Goal: Task Accomplishment & Management: Complete application form

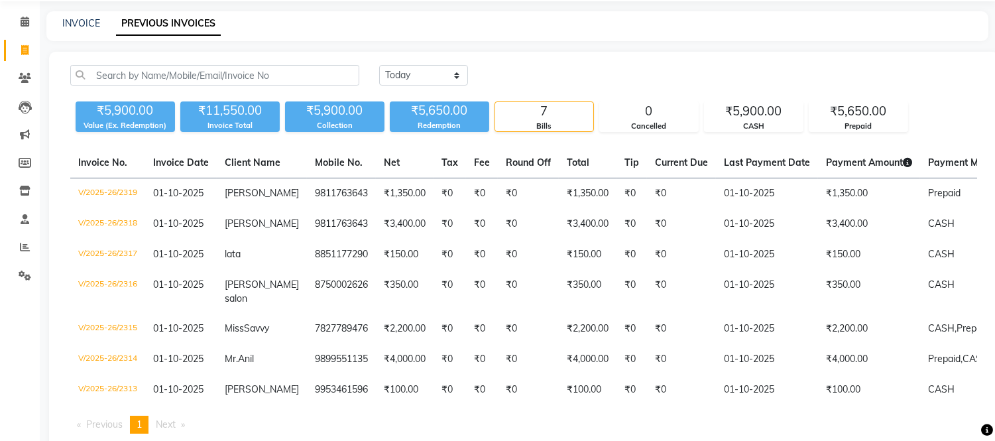
scroll to position [34, 0]
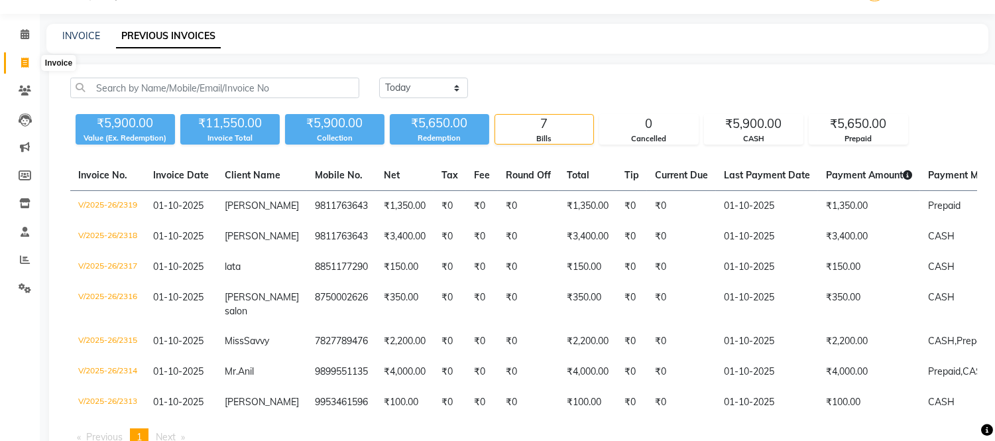
click at [19, 62] on span at bounding box center [24, 63] width 23 height 15
select select "6469"
select select "service"
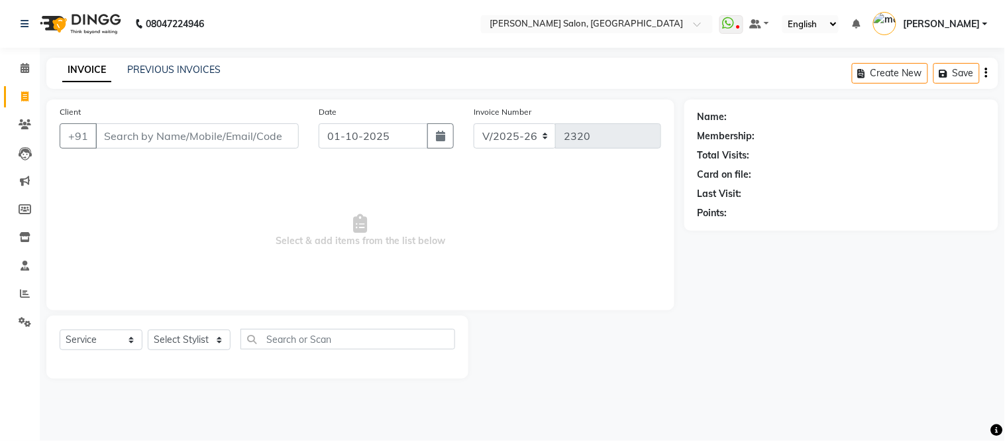
click at [164, 76] on div "PREVIOUS INVOICES" at bounding box center [173, 70] width 93 height 14
click at [164, 68] on link "PREVIOUS INVOICES" at bounding box center [173, 70] width 93 height 12
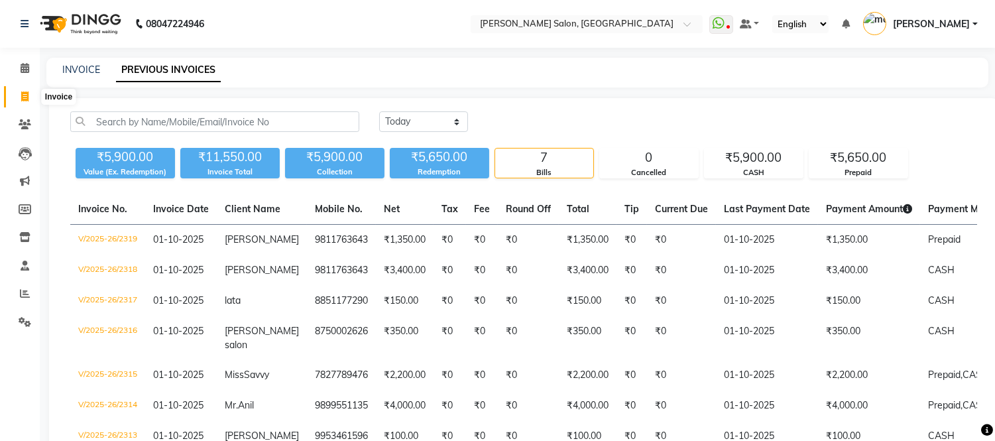
click at [25, 91] on icon at bounding box center [24, 96] width 7 height 10
select select "service"
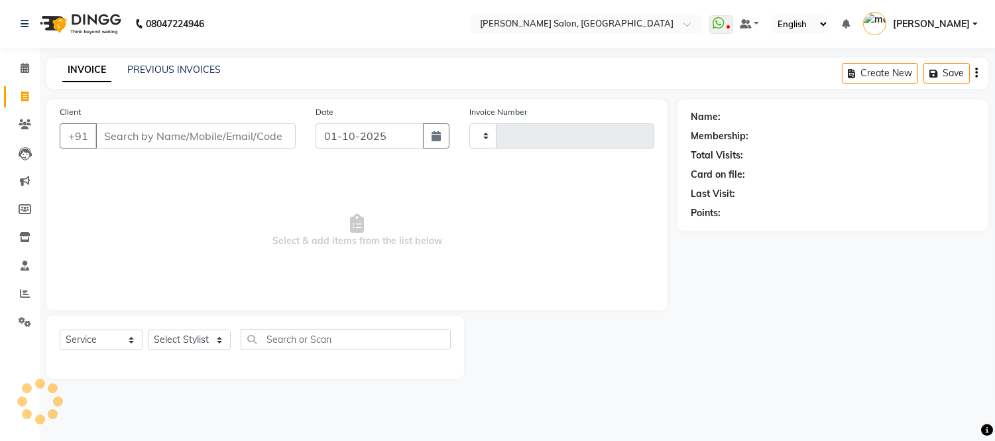
type input "2320"
select select "6469"
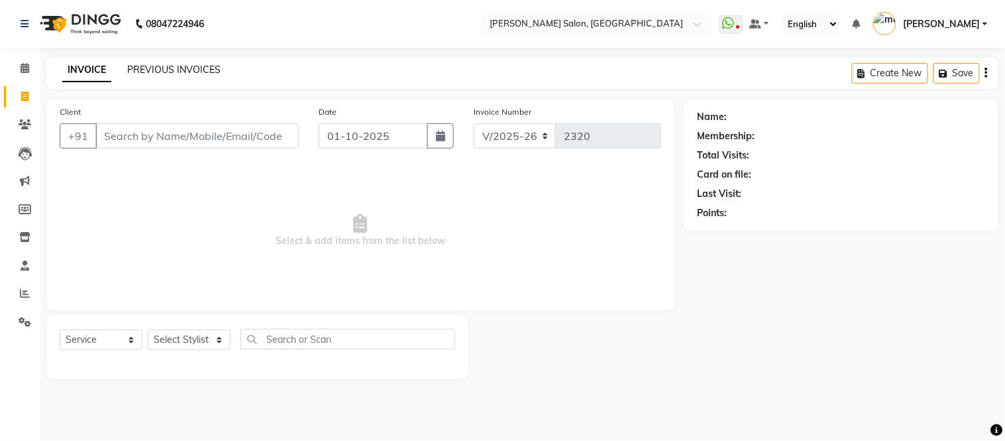
click at [154, 70] on link "PREVIOUS INVOICES" at bounding box center [173, 70] width 93 height 12
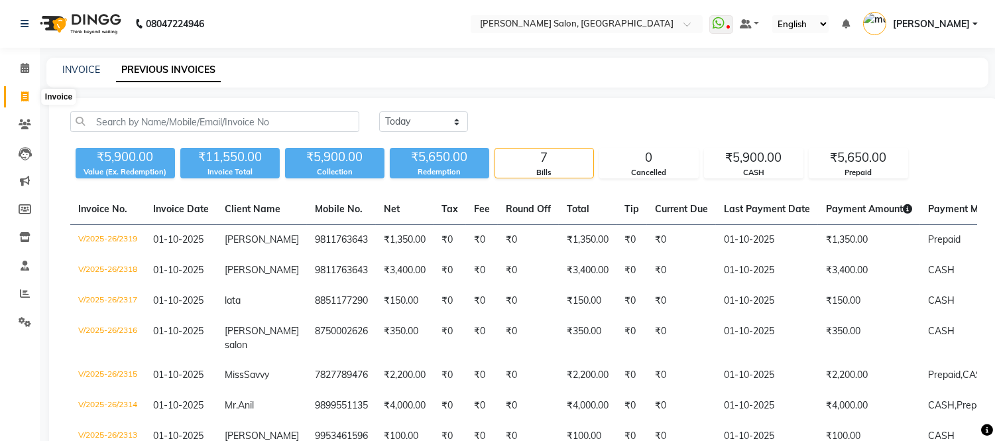
click at [28, 95] on icon at bounding box center [24, 96] width 7 height 10
select select "service"
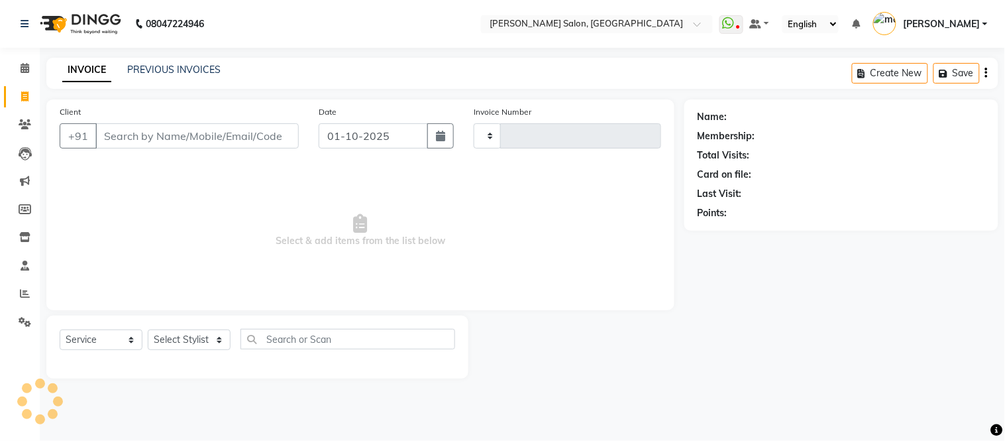
type input "2320"
select select "6469"
click at [144, 135] on input "Client" at bounding box center [196, 135] width 203 height 25
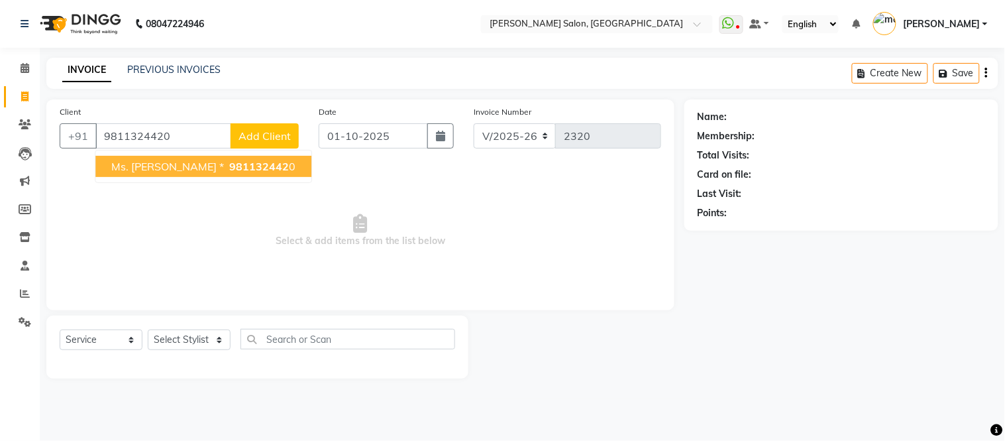
type input "9811324420"
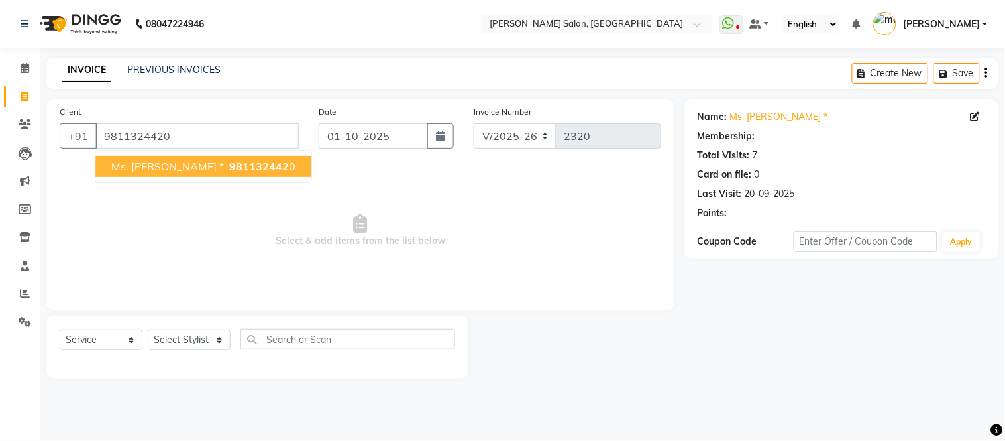
select select "1: Object"
click at [179, 168] on span "Ms. shruti sachar *" at bounding box center [167, 166] width 113 height 13
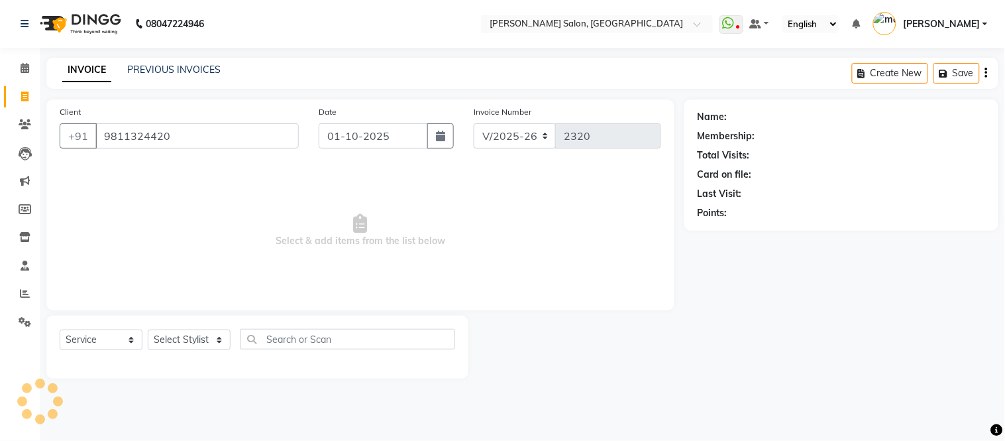
select select "1: Object"
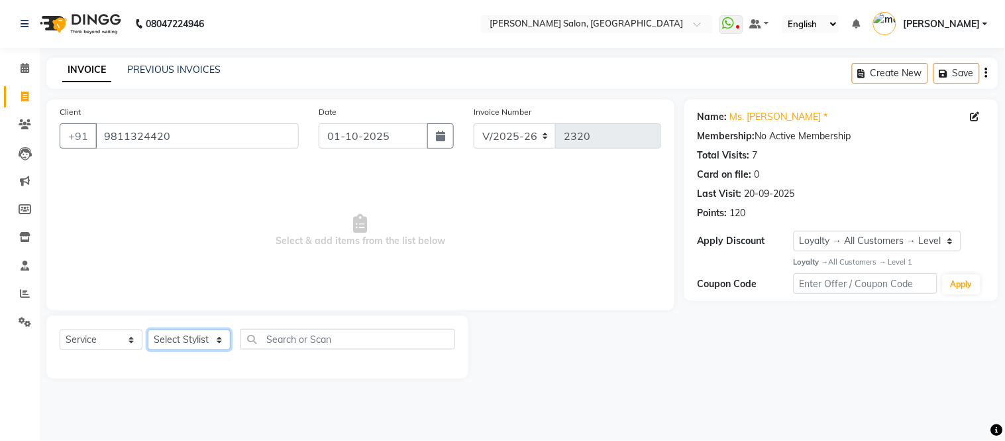
click at [220, 336] on select "Select Stylist Afsar salmani Amjad Khan Devesh Bhatt Dipika fardeen Kajal Tyagi…" at bounding box center [189, 339] width 83 height 21
select select "49738"
click at [148, 330] on select "Select Stylist Afsar salmani Amjad Khan Devesh Bhatt Dipika fardeen Kajal Tyagi…" at bounding box center [189, 339] width 83 height 21
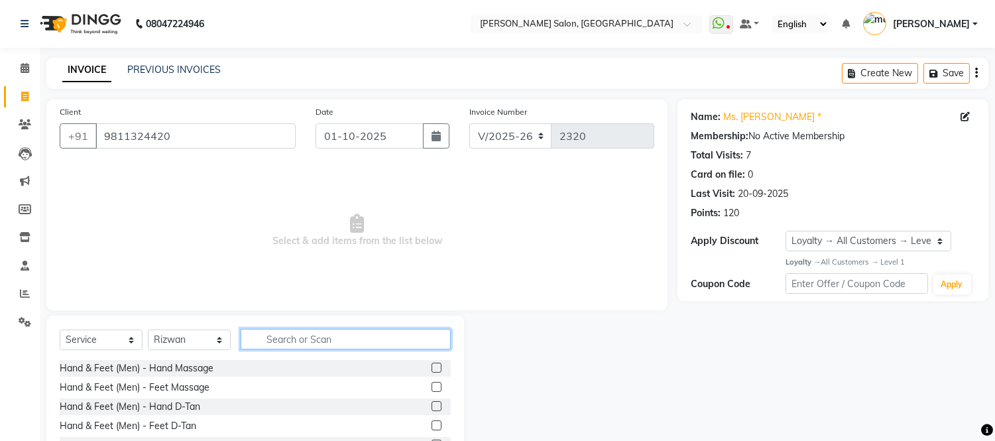
click at [280, 338] on input "text" at bounding box center [346, 339] width 210 height 21
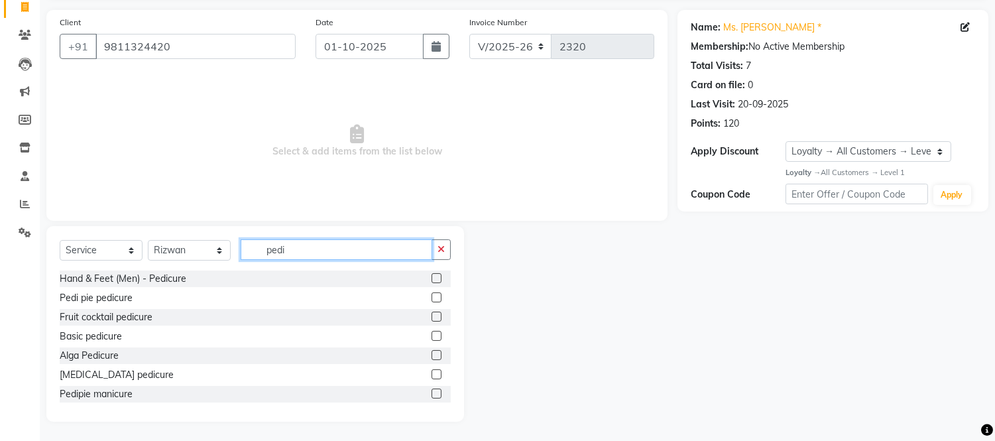
type input "pedi"
click at [431, 297] on label at bounding box center [436, 297] width 10 height 10
click at [431, 297] on input "checkbox" at bounding box center [435, 298] width 9 height 9
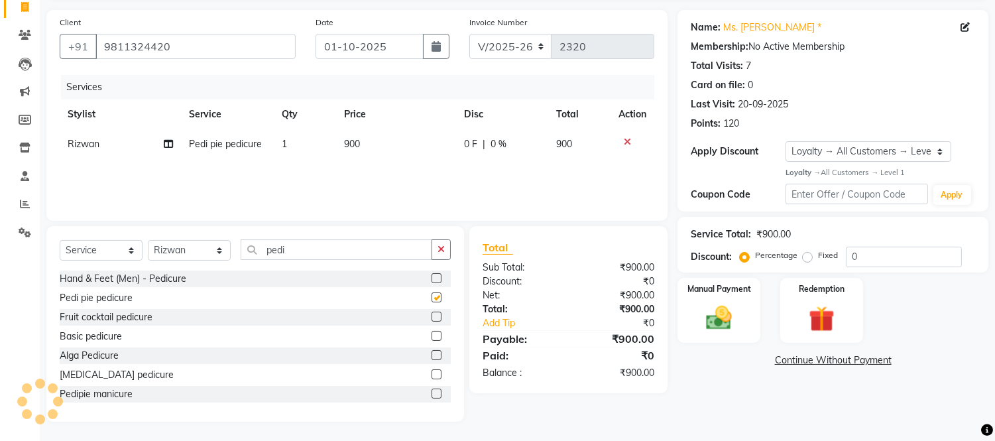
checkbox input "false"
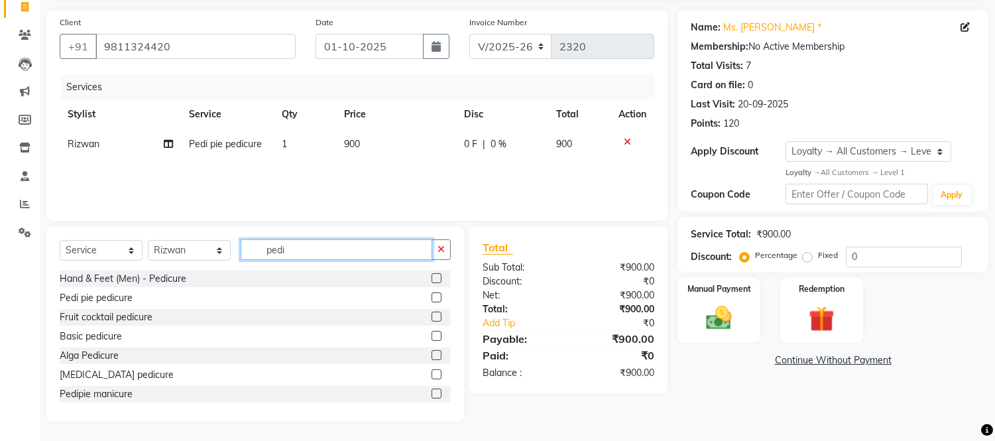
click at [326, 250] on input "pedi" at bounding box center [336, 249] width 191 height 21
type input "p"
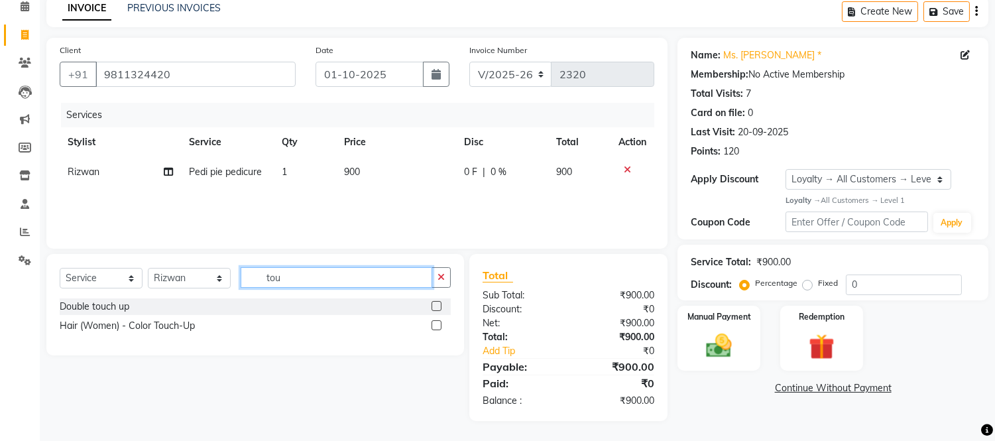
scroll to position [62, 0]
type input "tou"
click at [435, 325] on label at bounding box center [436, 325] width 10 height 10
click at [435, 325] on input "checkbox" at bounding box center [435, 325] width 9 height 9
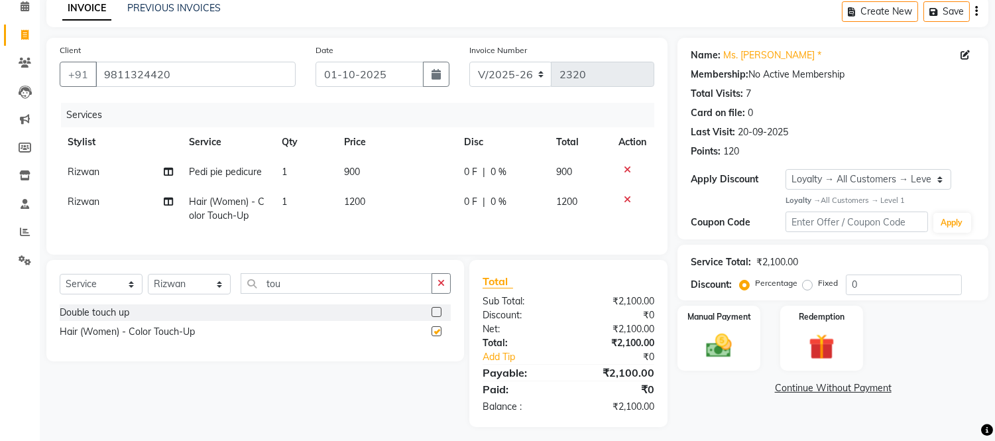
checkbox input "false"
click at [373, 201] on td "1200" at bounding box center [396, 209] width 120 height 44
select select "49738"
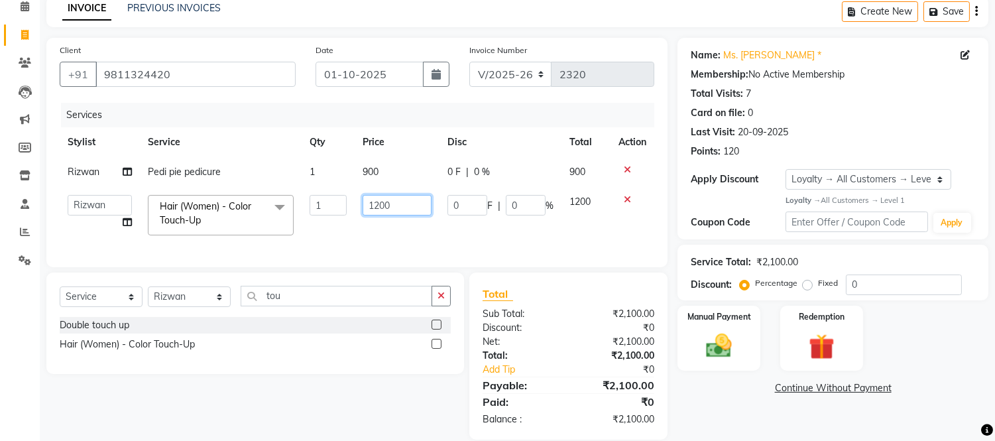
click at [398, 207] on input "1200" at bounding box center [396, 205] width 69 height 21
type input "1500"
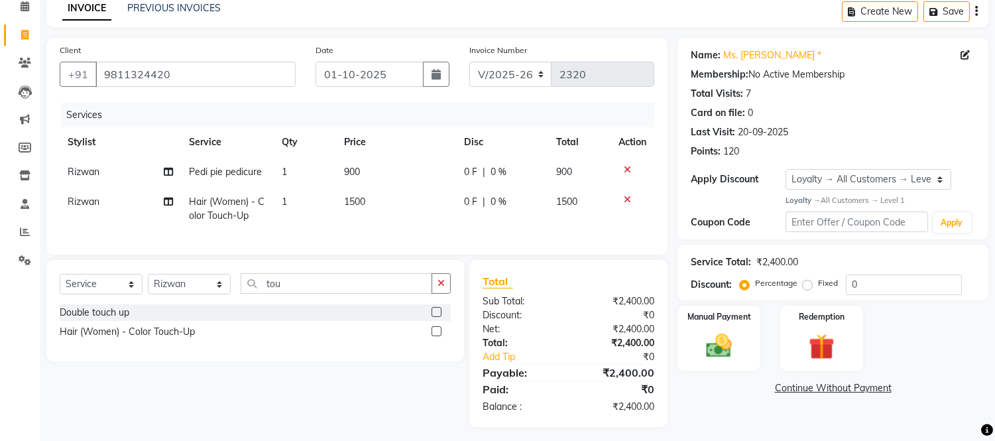
click at [360, 241] on div "Services Stylist Service Qty Price Disc Total Action Rizwan Pedi pie pedicure 1…" at bounding box center [357, 172] width 594 height 138
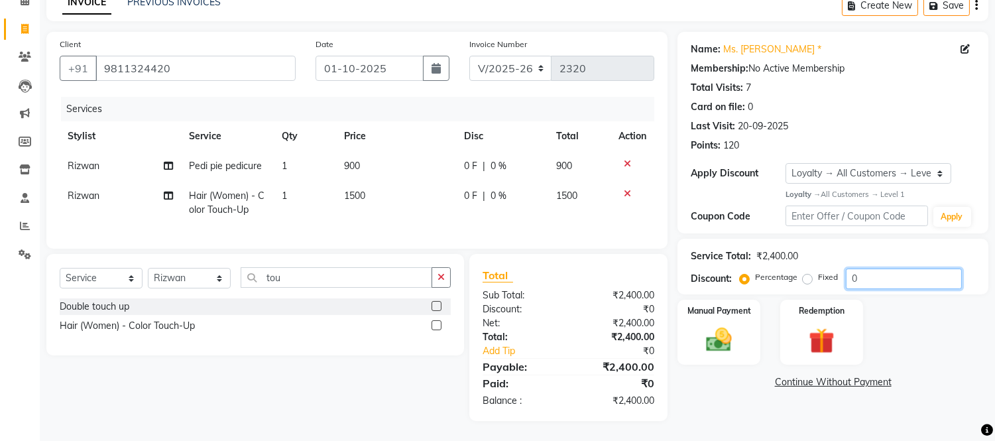
click at [876, 269] on input "0" at bounding box center [903, 278] width 116 height 21
type input "15"
click at [708, 324] on img at bounding box center [719, 339] width 44 height 31
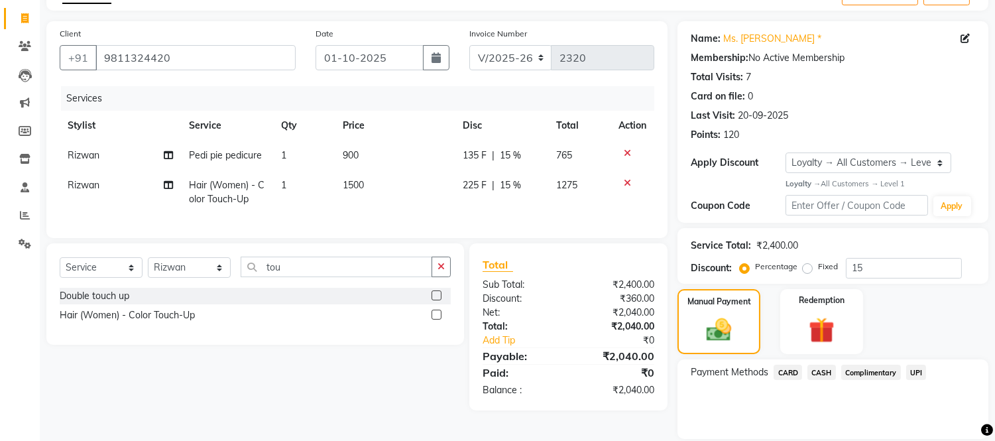
click at [824, 368] on span "CASH" at bounding box center [821, 371] width 28 height 15
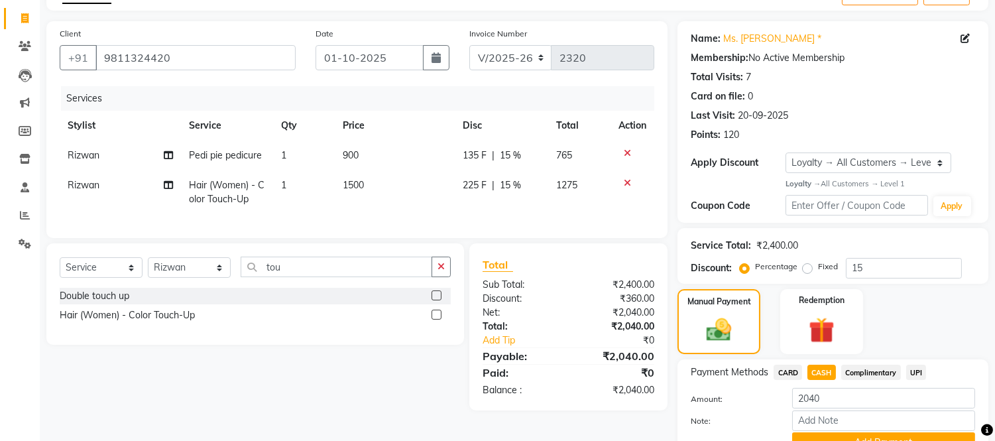
scroll to position [142, 0]
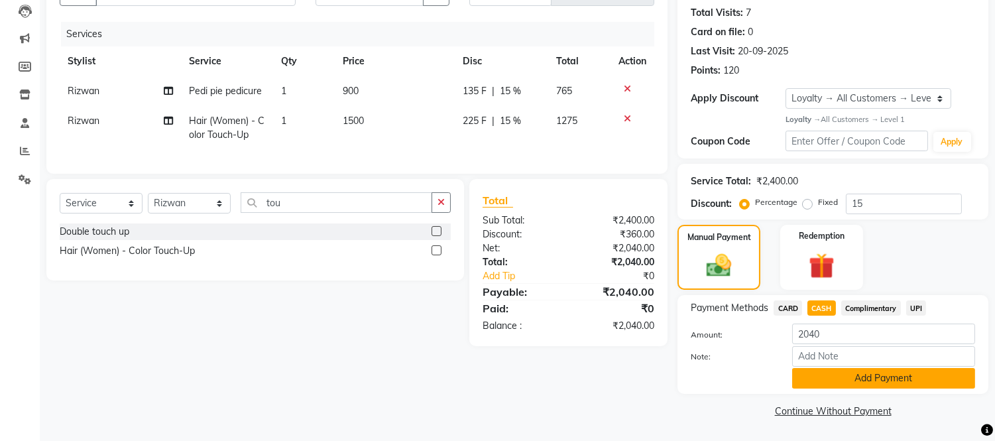
click at [826, 374] on button "Add Payment" at bounding box center [883, 378] width 183 height 21
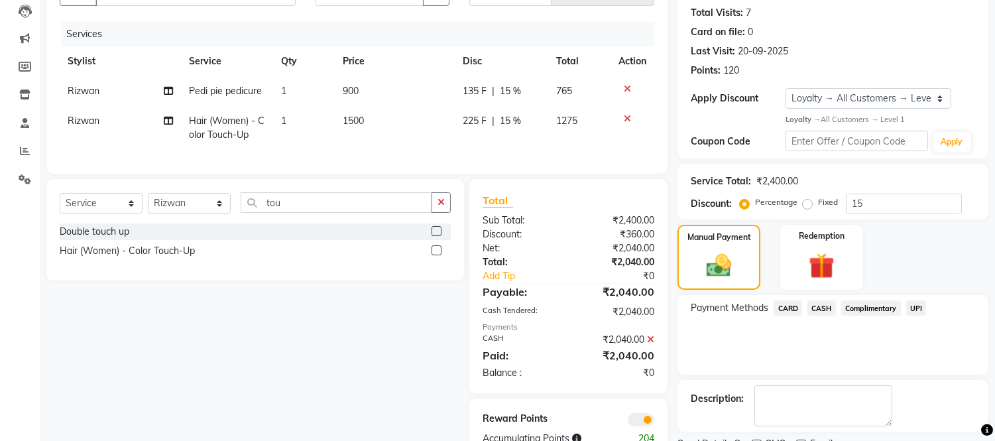
scroll to position [197, 0]
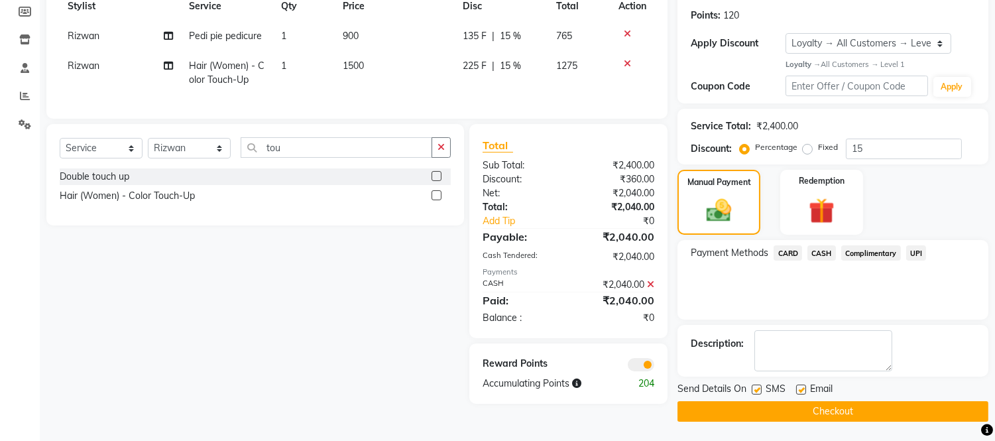
click at [820, 412] on button "Checkout" at bounding box center [832, 411] width 311 height 21
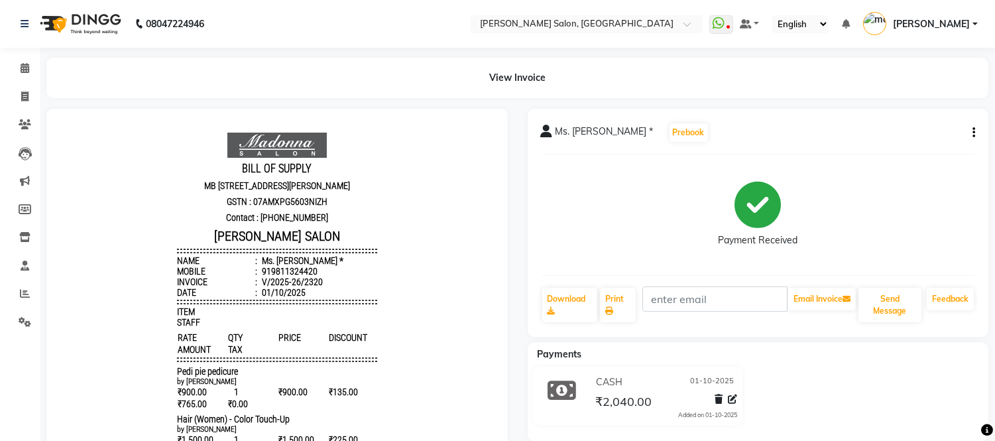
scroll to position [3, 0]
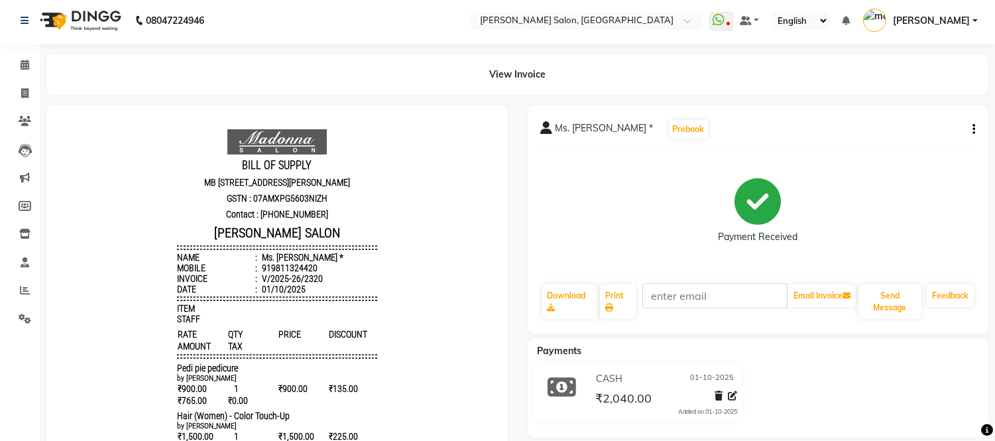
click at [975, 129] on div "Ms. shruti sachar * Prebook Payment Received Download Print Email Invoice Send …" at bounding box center [757, 219] width 461 height 228
click at [974, 129] on icon "button" at bounding box center [973, 129] width 3 height 1
click at [932, 127] on div "Edit Item Staff" at bounding box center [907, 129] width 91 height 17
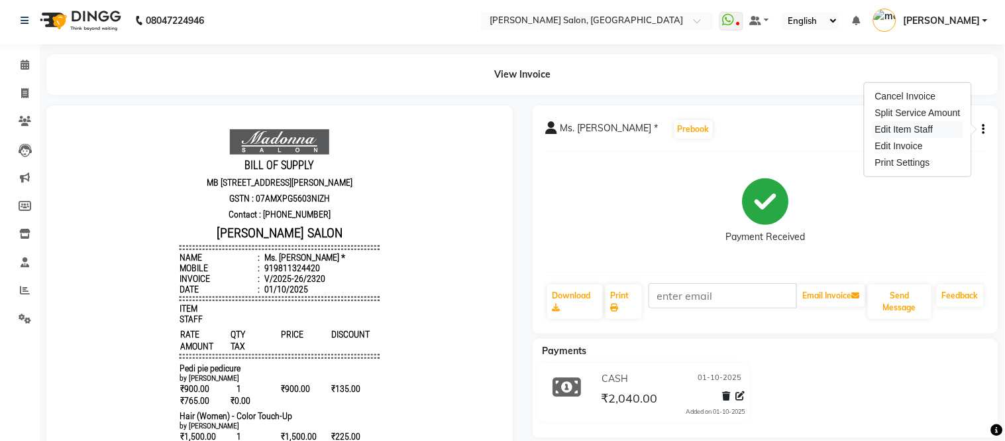
select select "49738"
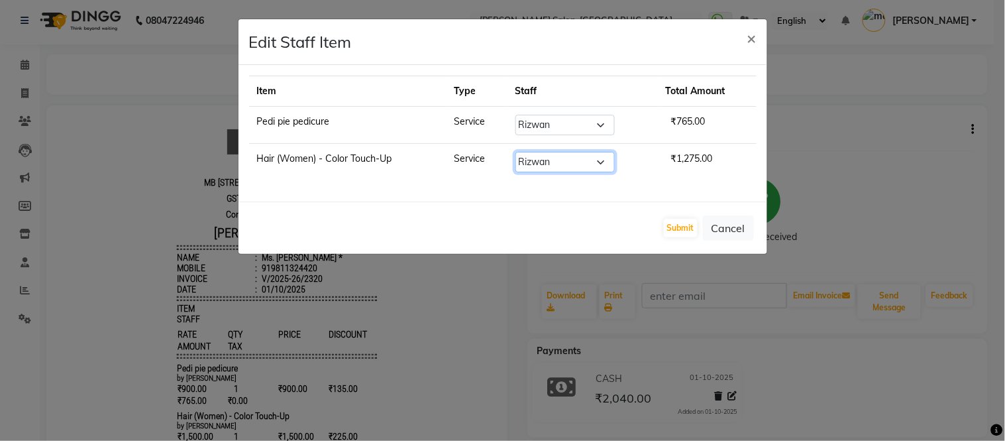
click at [599, 160] on select "Select Afsar salmani Amjad Khan Devesh Bhatt Dipika fardeen Kajal Tyagi madonna…" at bounding box center [564, 162] width 99 height 21
select select "79410"
click at [515, 152] on select "Select Afsar salmani Amjad Khan Devesh Bhatt Dipika fardeen Kajal Tyagi madonna…" at bounding box center [564, 162] width 99 height 21
click at [673, 232] on button "Submit" at bounding box center [681, 228] width 34 height 19
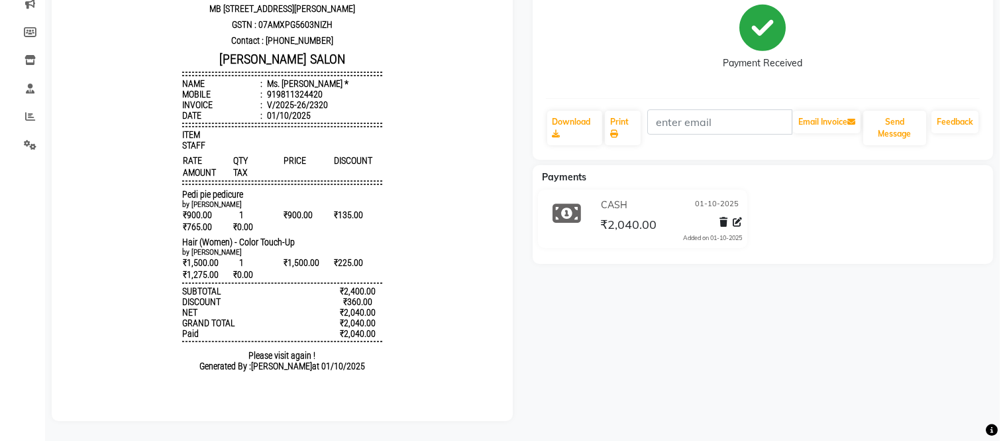
scroll to position [0, 0]
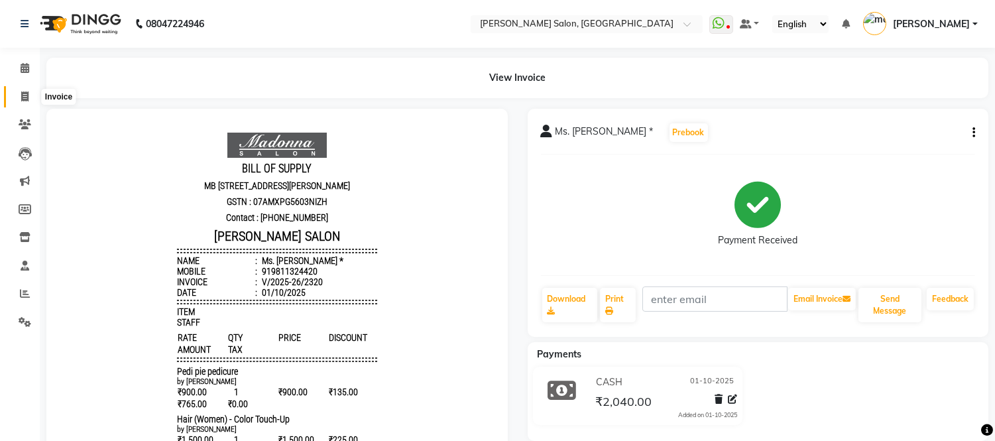
click at [21, 98] on icon at bounding box center [24, 96] width 7 height 10
select select "service"
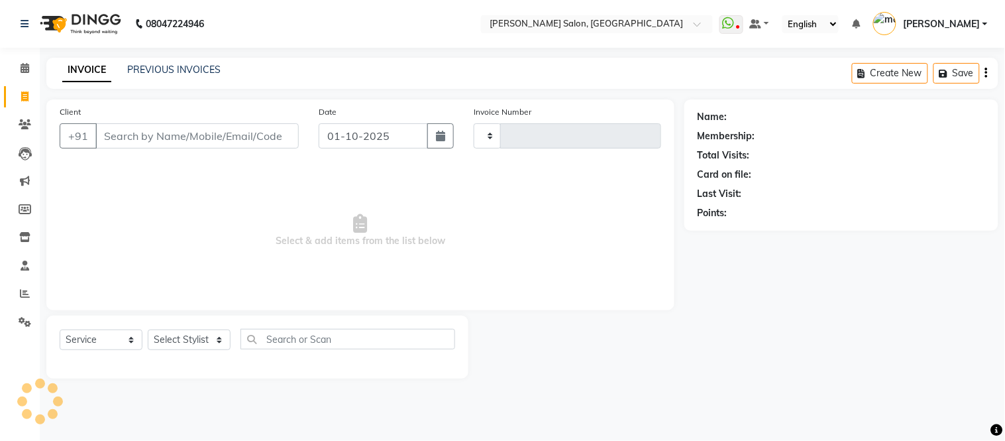
type input "2321"
select select "6469"
click at [186, 63] on div "PREVIOUS INVOICES" at bounding box center [173, 70] width 93 height 14
click at [184, 71] on link "PREVIOUS INVOICES" at bounding box center [173, 70] width 93 height 12
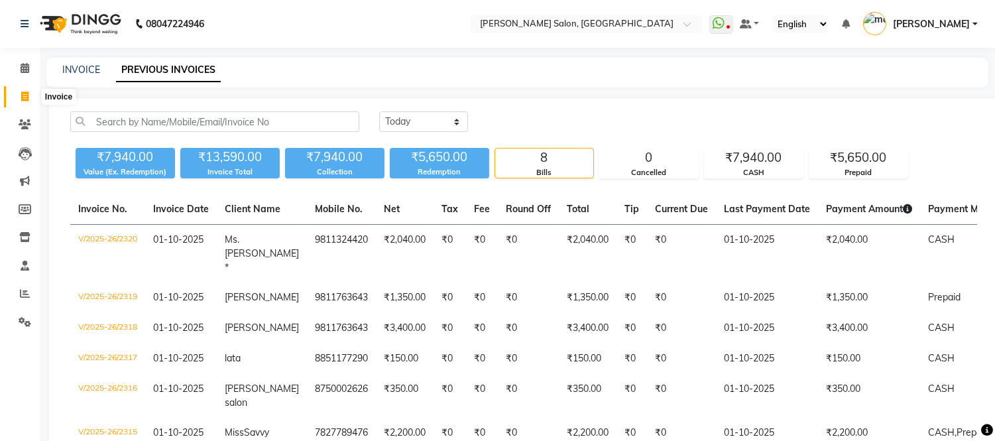
click at [25, 95] on icon at bounding box center [24, 96] width 7 height 10
select select "service"
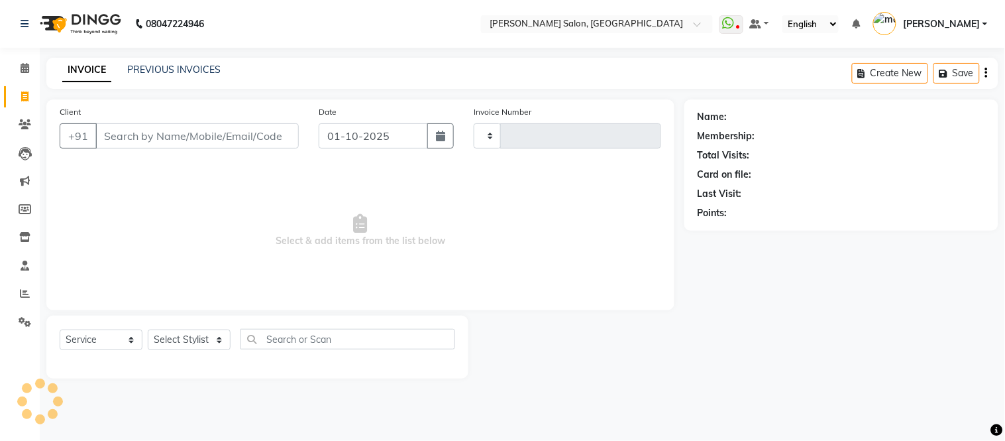
type input "2321"
select select "6469"
click at [183, 64] on link "PREVIOUS INVOICES" at bounding box center [173, 70] width 93 height 12
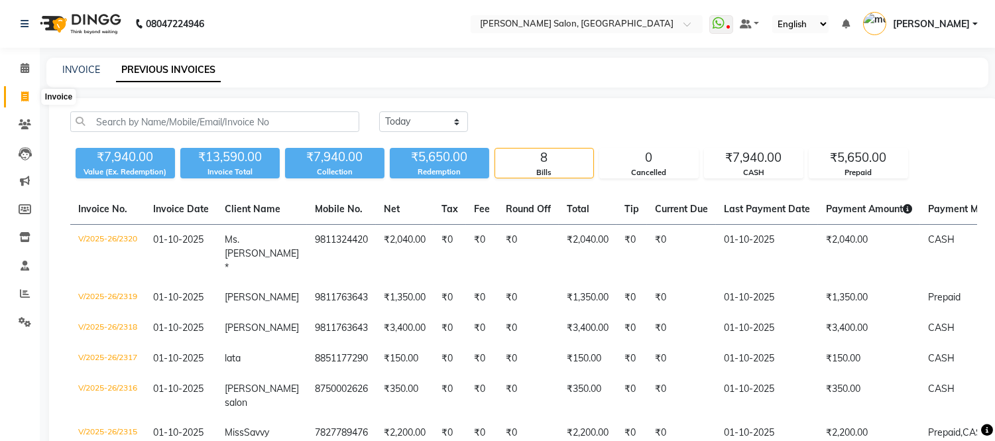
click at [21, 95] on icon at bounding box center [24, 96] width 7 height 10
select select "service"
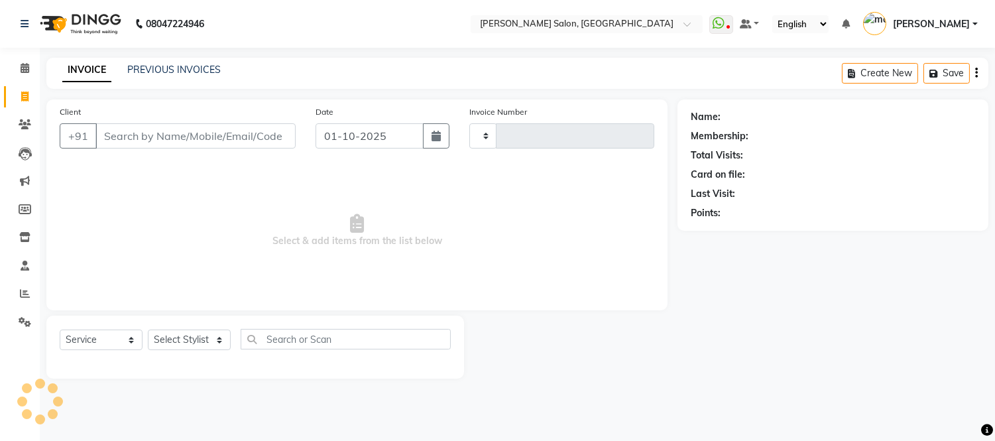
type input "2321"
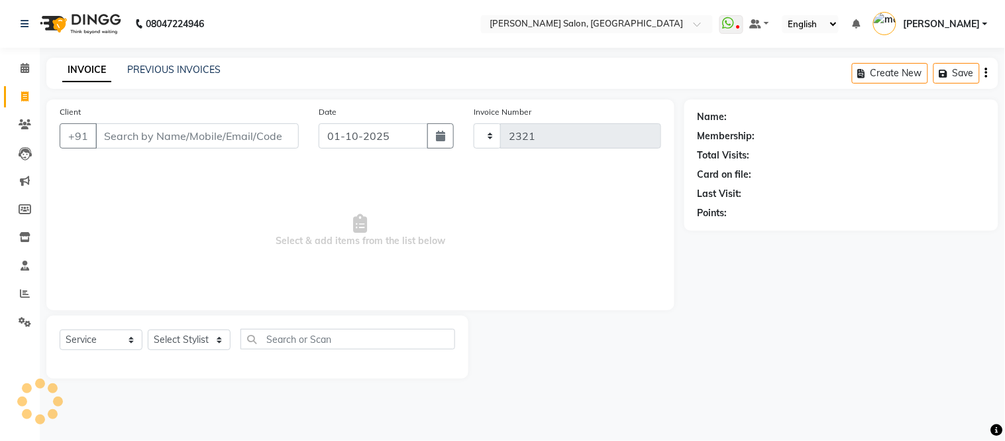
select select "6469"
